Goal: Navigation & Orientation: Find specific page/section

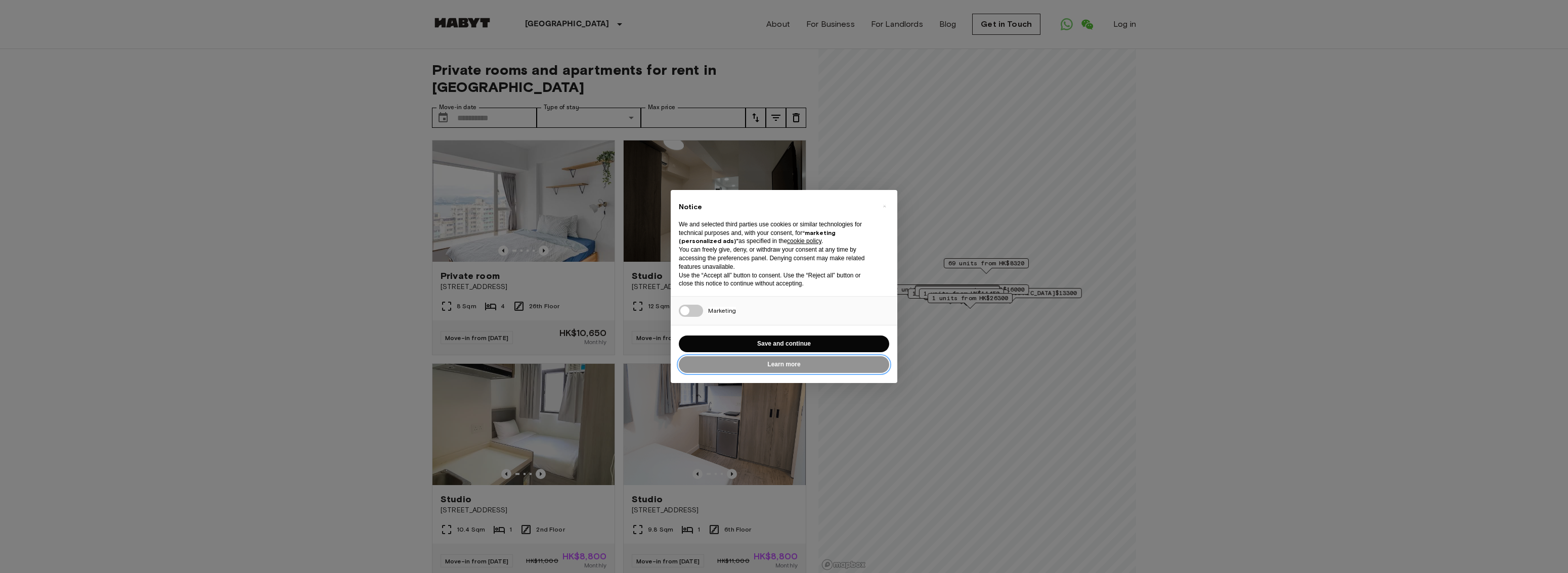
click at [769, 366] on button "Learn more" at bounding box center [784, 364] width 211 height 16
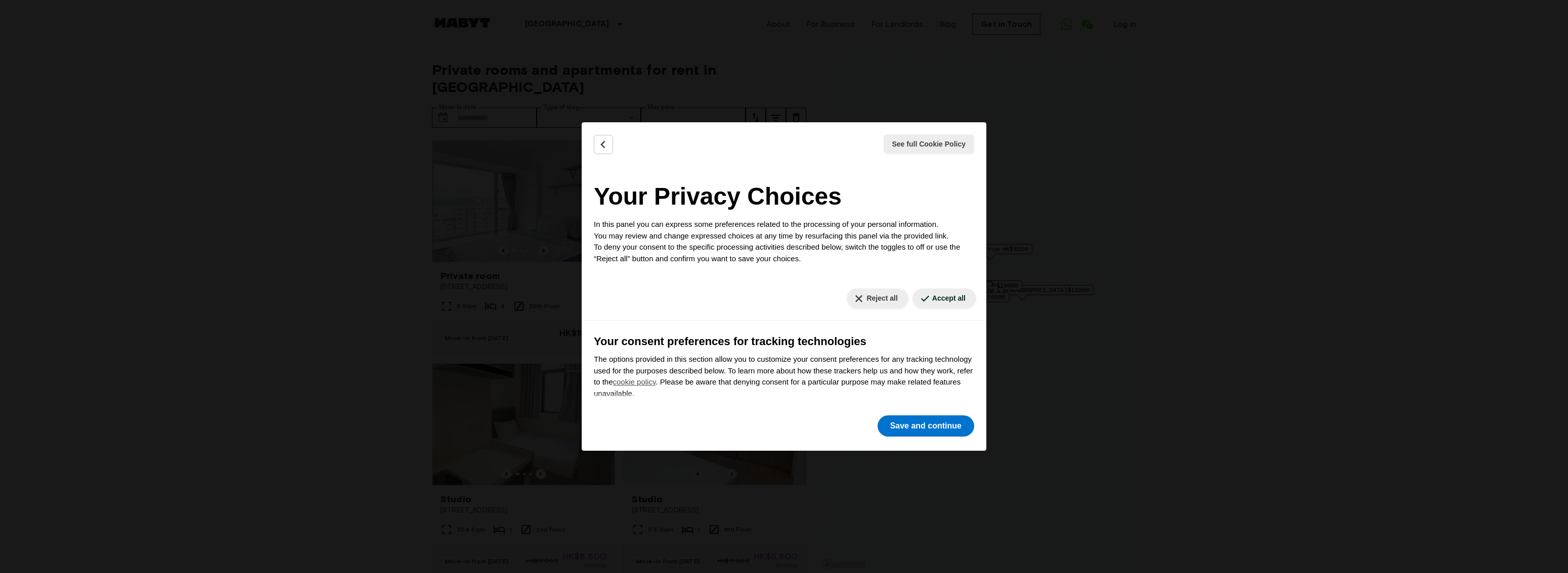
click at [609, 144] on button "Back" at bounding box center [604, 145] width 19 height 19
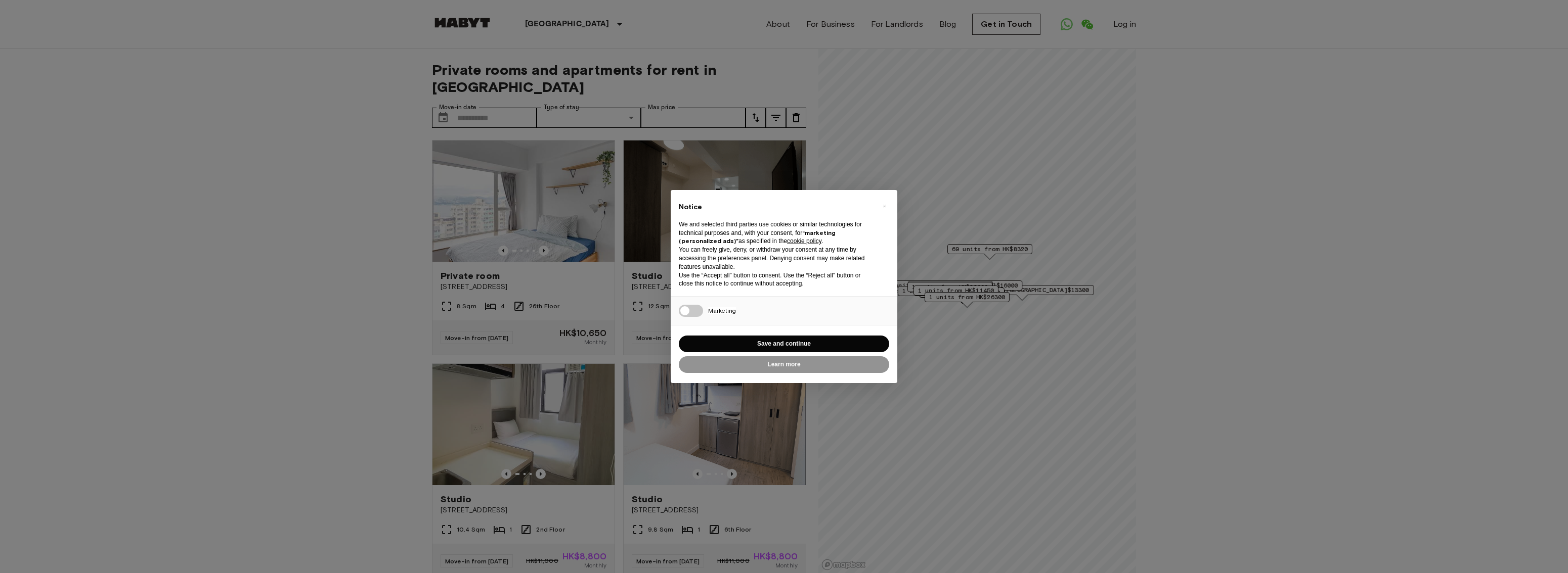
click at [760, 109] on div "× Notice We and selected third parties use cookies or similar technologies for …" at bounding box center [784, 286] width 1568 height 573
click at [819, 40] on div "× Notice We and selected third parties use cookies or similar technologies for …" at bounding box center [784, 286] width 1568 height 573
click at [748, 342] on button "Save and continue" at bounding box center [784, 344] width 211 height 16
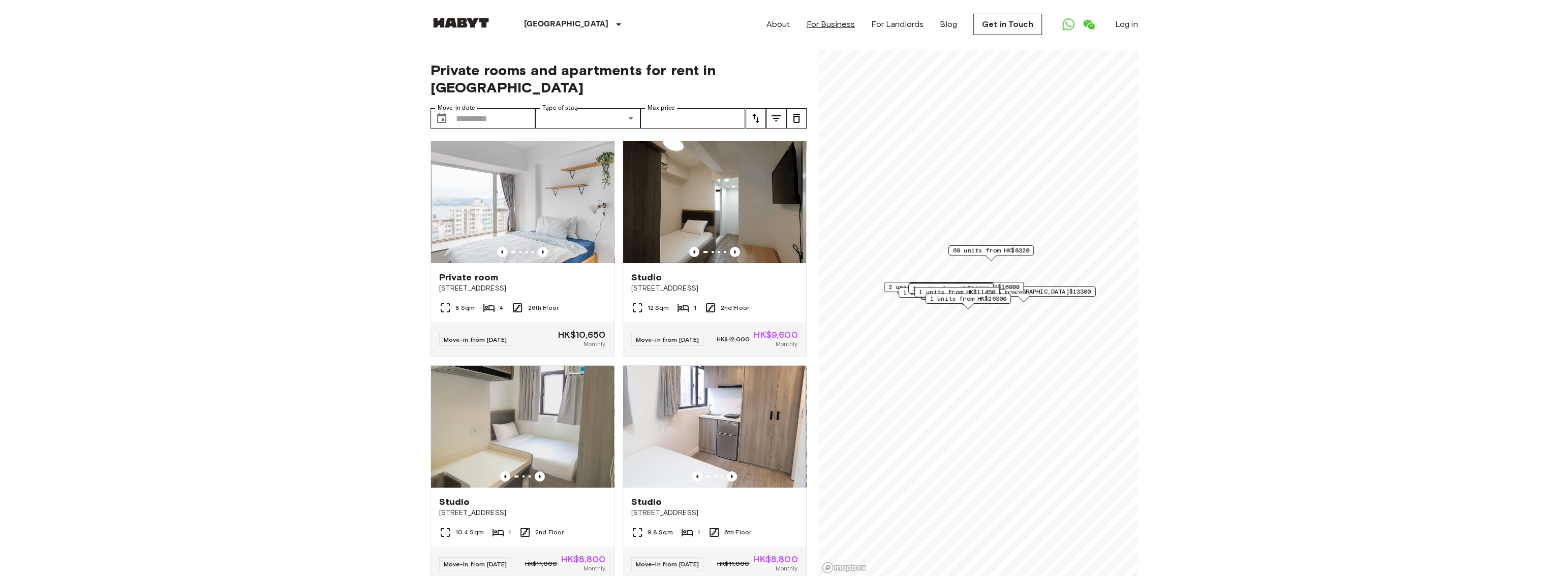
click at [827, 25] on link "For Business" at bounding box center [830, 24] width 49 height 12
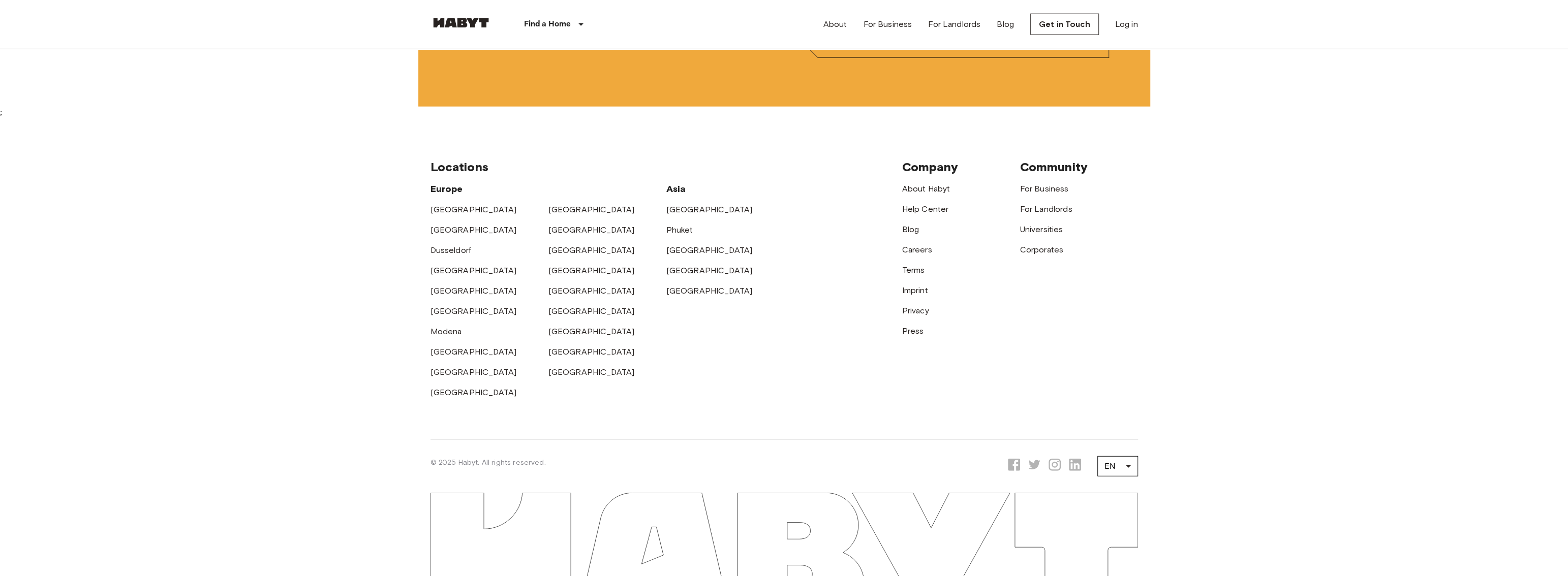
scroll to position [3254, 0]
click at [694, 204] on link "[GEOGRAPHIC_DATA]" at bounding box center [709, 209] width 86 height 10
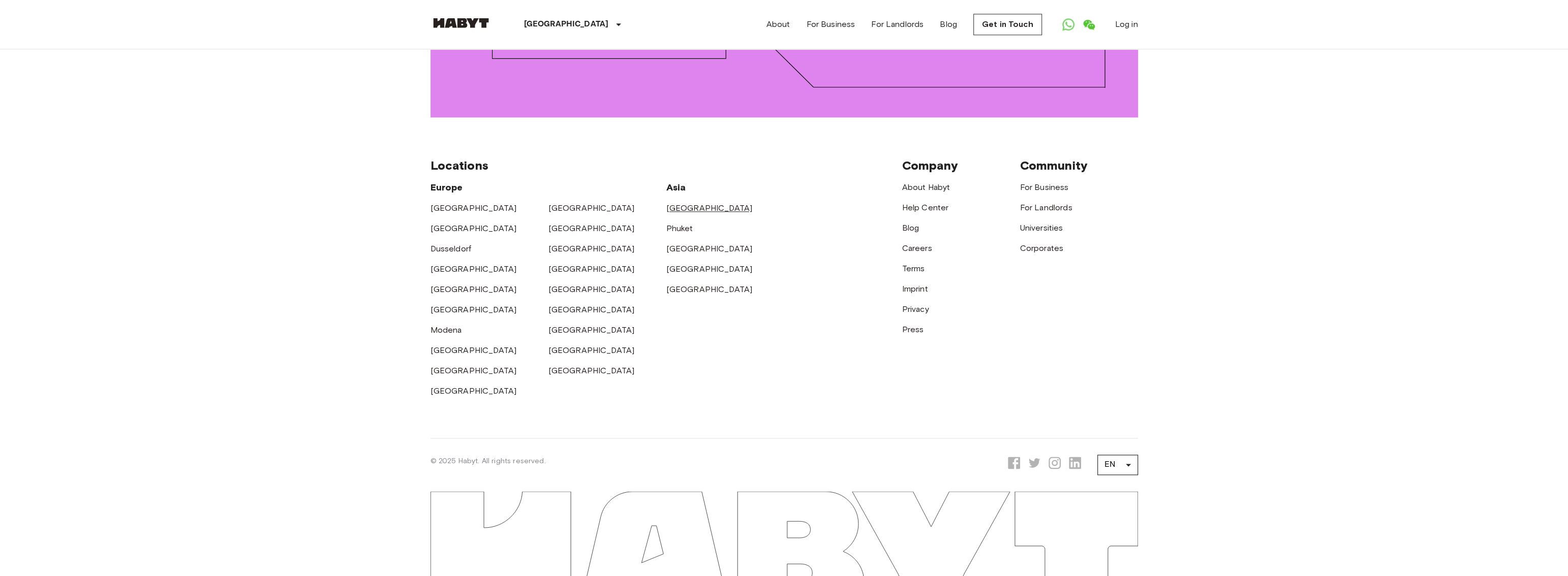
scroll to position [0, 0]
